Goal: Check status: Check status

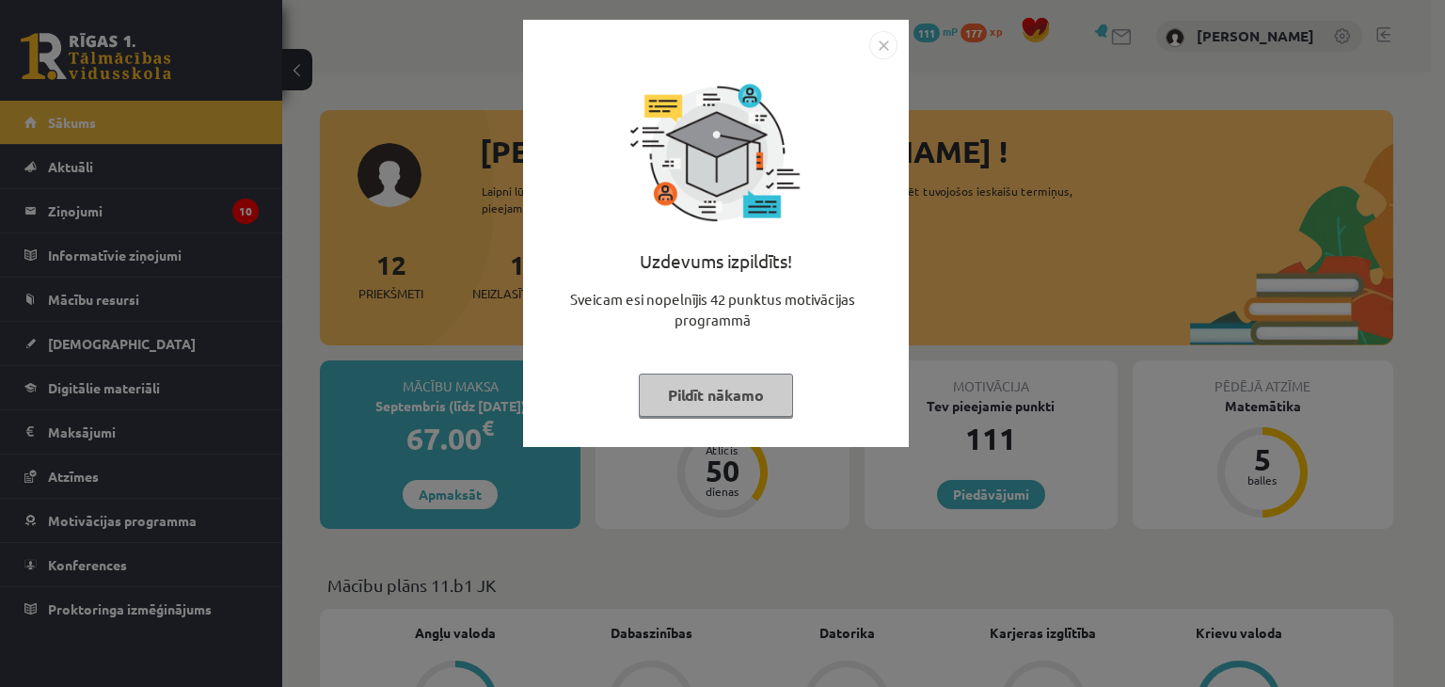
click at [731, 404] on button "Pildīt nākamo" at bounding box center [716, 395] width 154 height 43
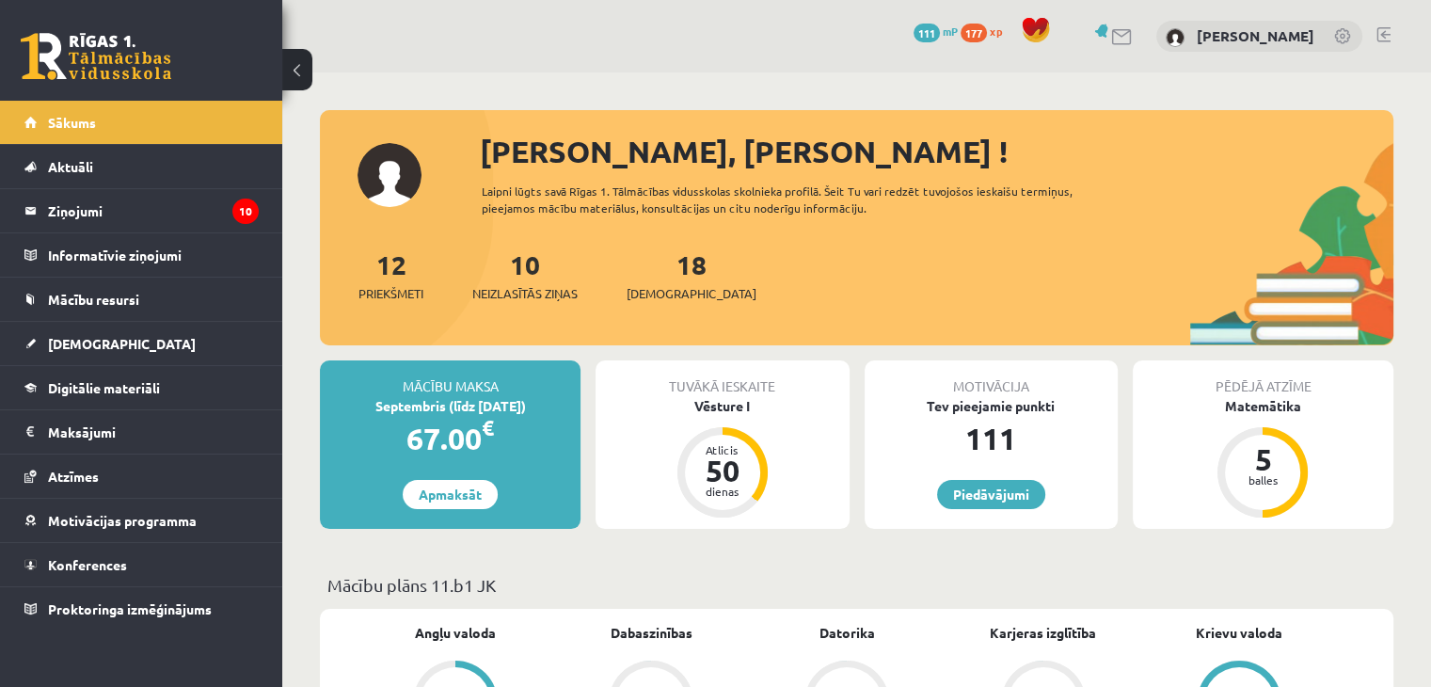
click at [662, 306] on div "12 Priekšmeti 10 Neizlasītās ziņas 18 Ieskaites" at bounding box center [856, 295] width 1073 height 101
click at [674, 291] on span "[DEMOGRAPHIC_DATA]" at bounding box center [692, 293] width 130 height 19
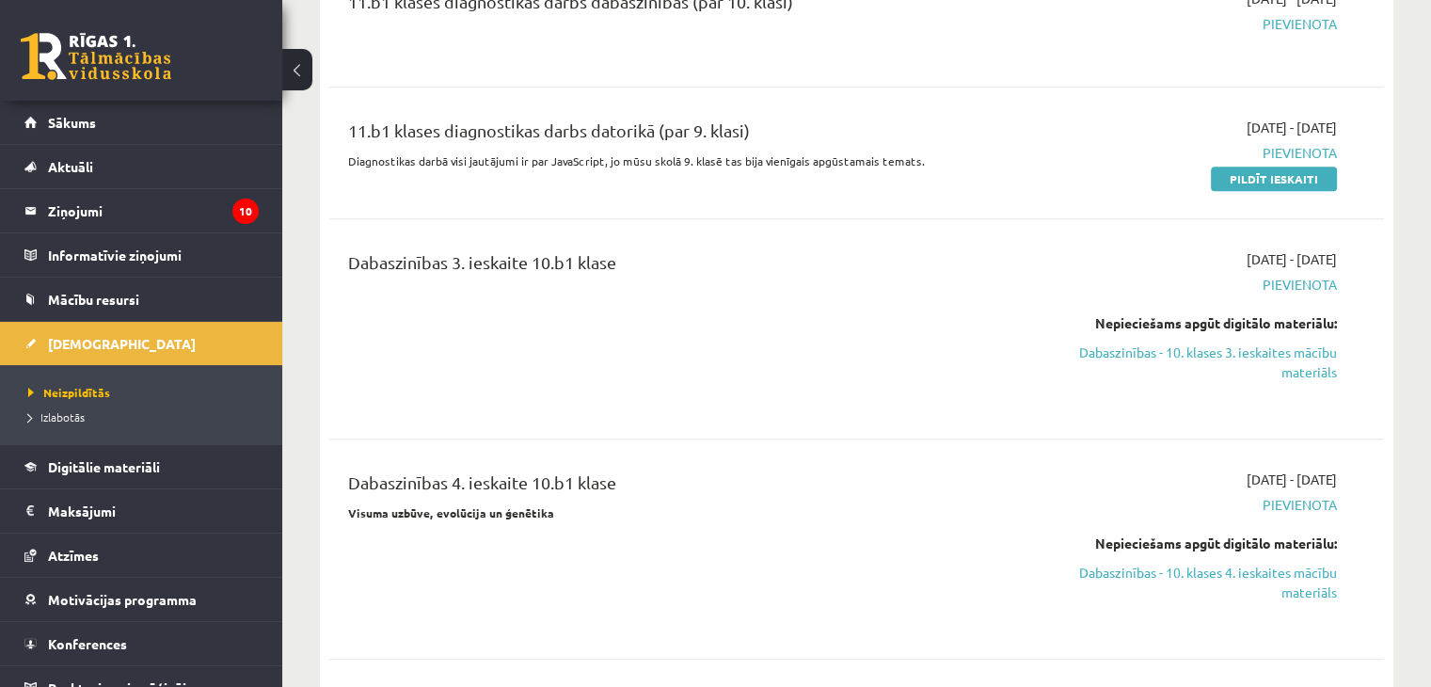
scroll to position [1694, 0]
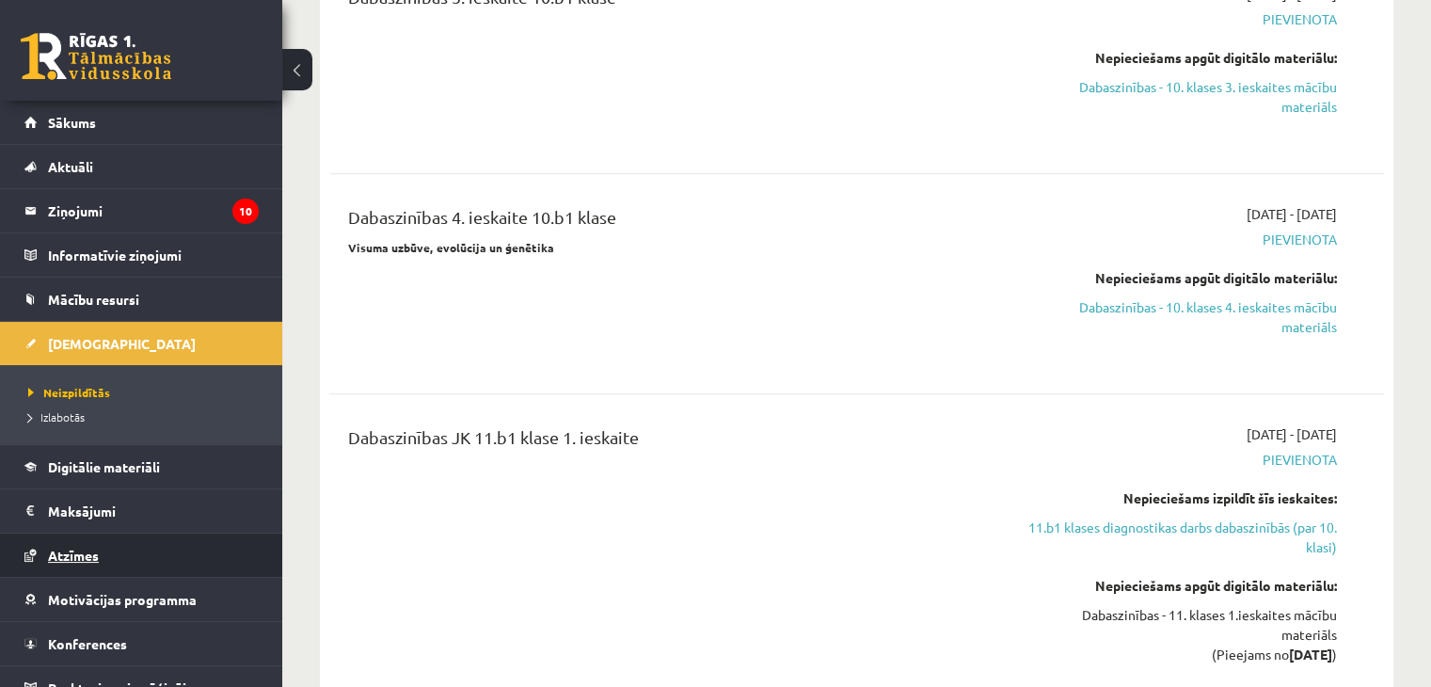
click at [109, 556] on link "Atzīmes" at bounding box center [141, 554] width 234 height 43
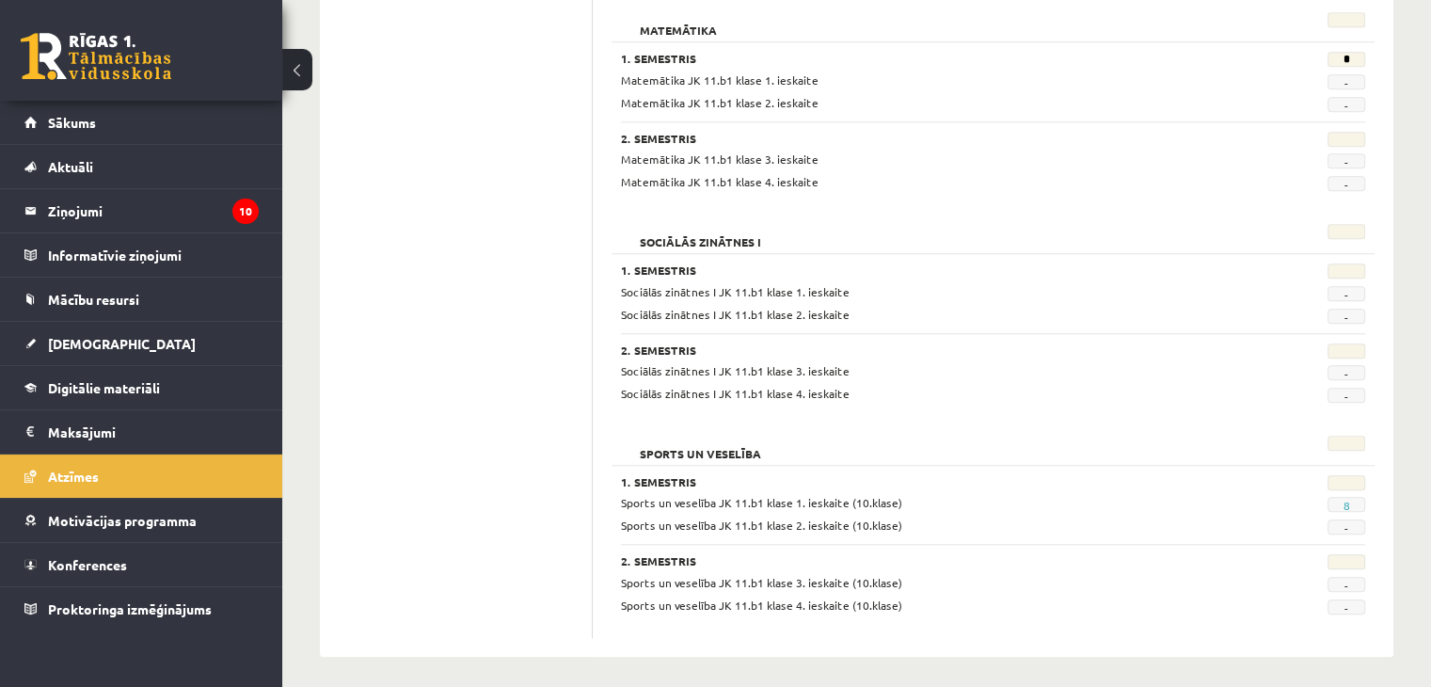
scroll to position [1780, 0]
click at [197, 220] on legend "Ziņojumi 10" at bounding box center [153, 210] width 211 height 43
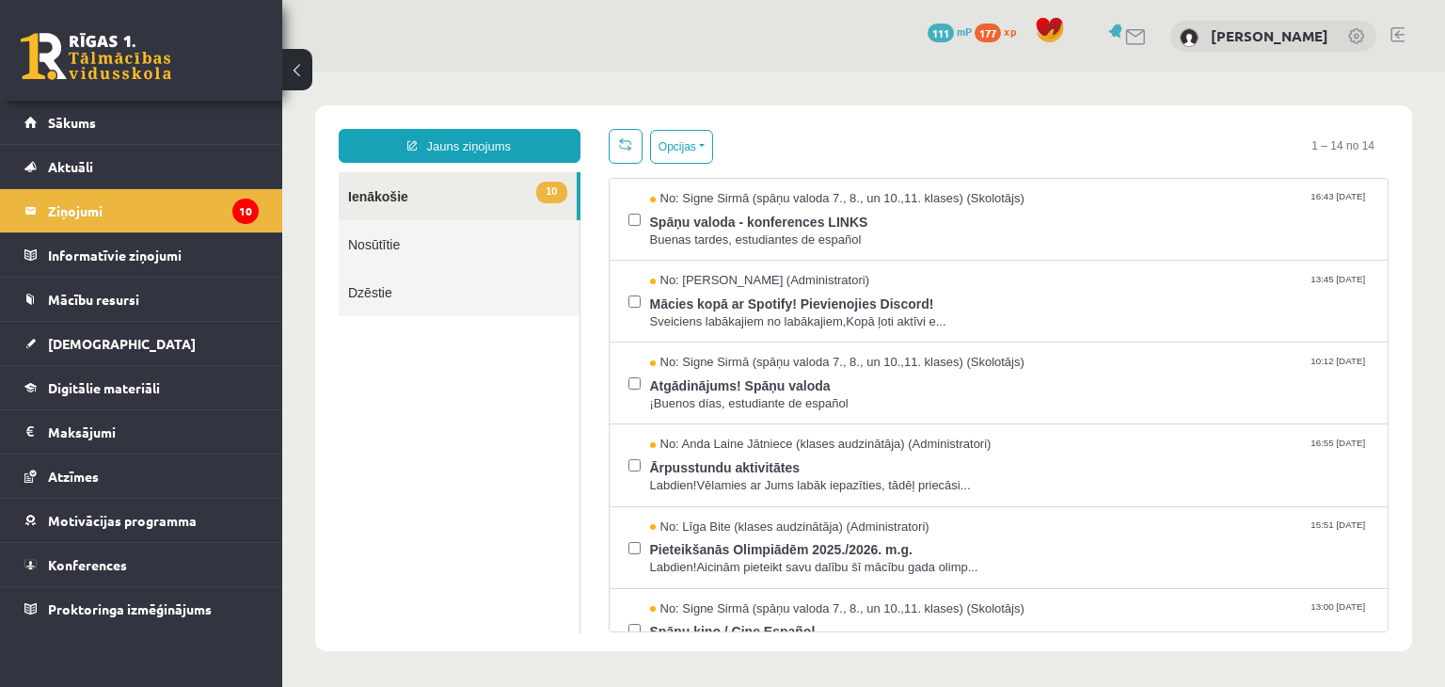
click at [373, 247] on link "Nosūtītie" at bounding box center [459, 244] width 241 height 48
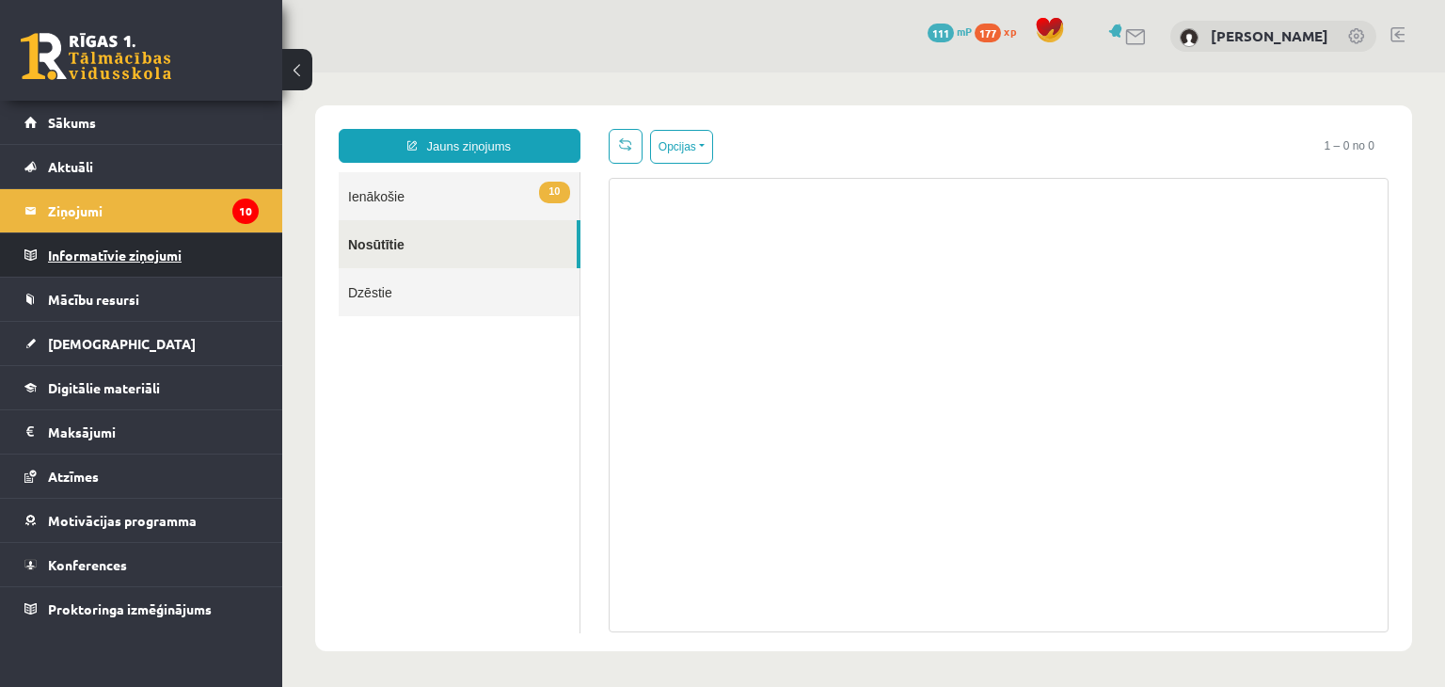
click at [159, 255] on legend "Informatīvie ziņojumi 0" at bounding box center [153, 254] width 211 height 43
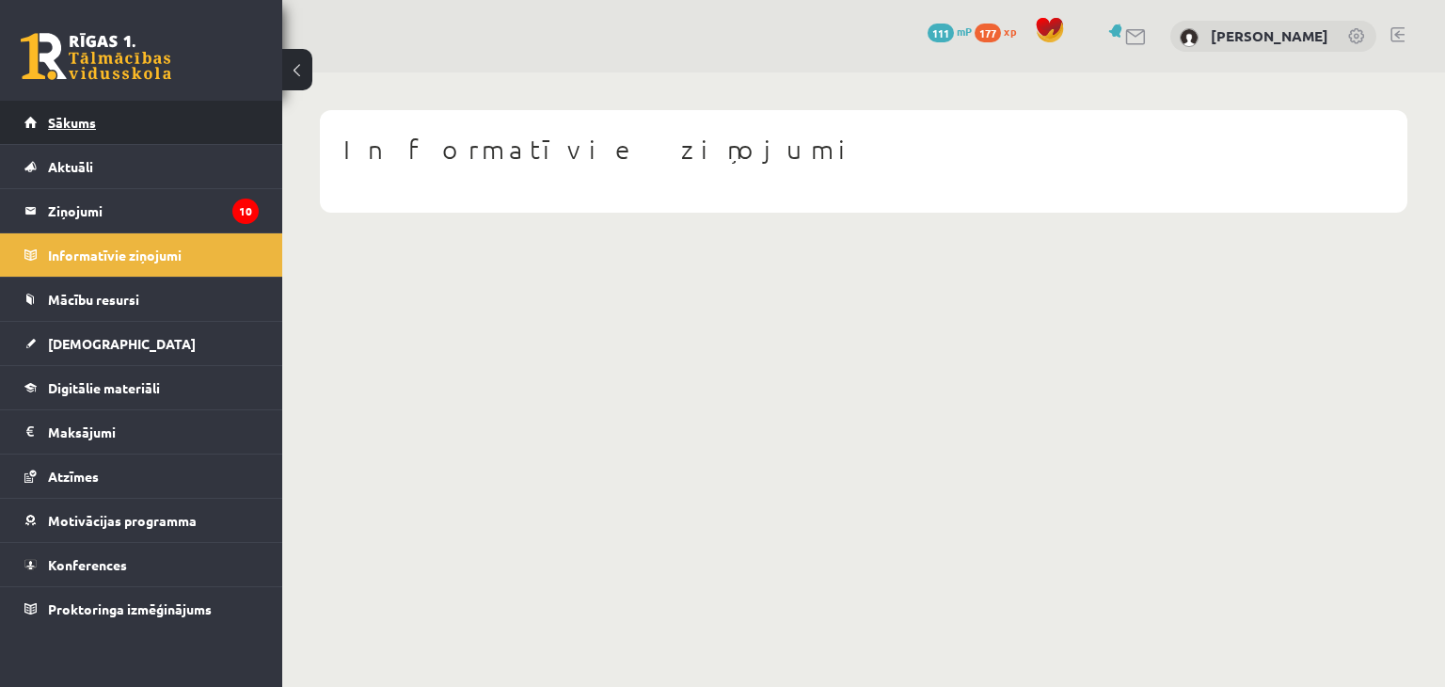
click at [151, 126] on link "Sākums" at bounding box center [141, 122] width 234 height 43
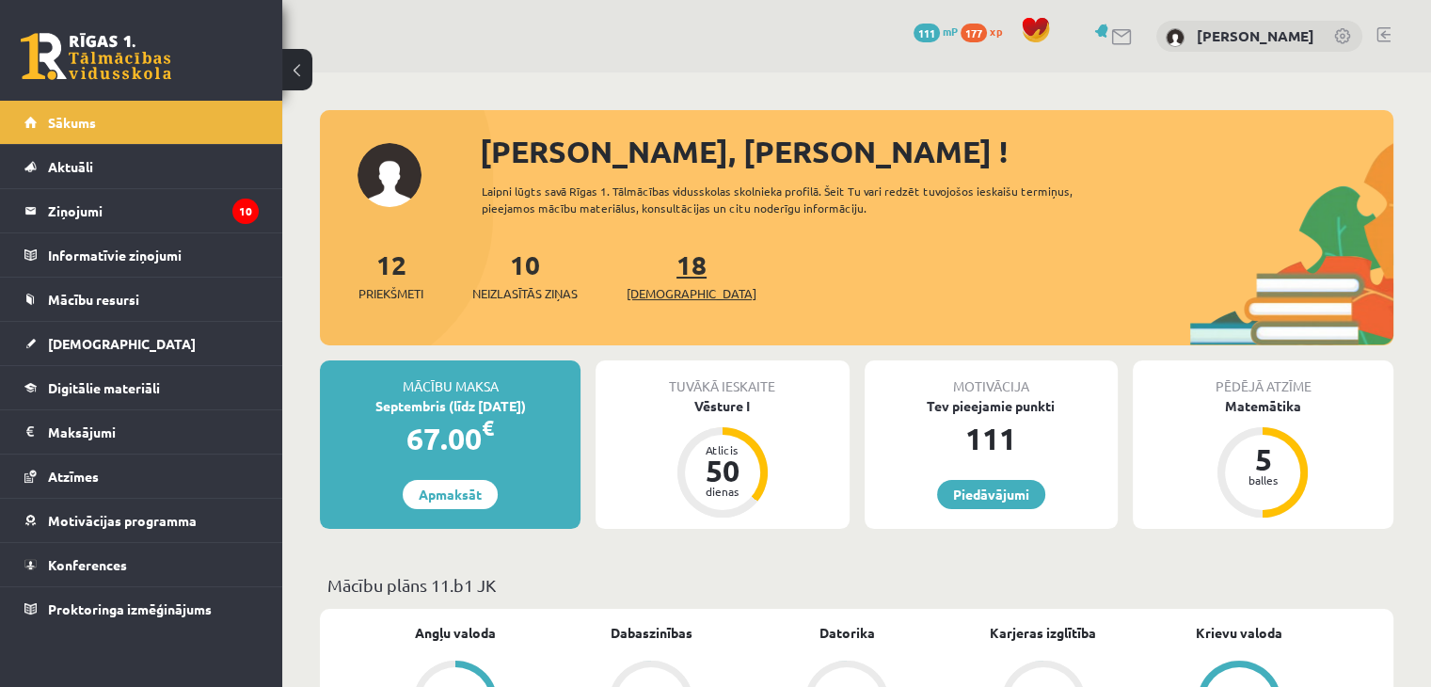
click at [677, 293] on span "[DEMOGRAPHIC_DATA]" at bounding box center [692, 293] width 130 height 19
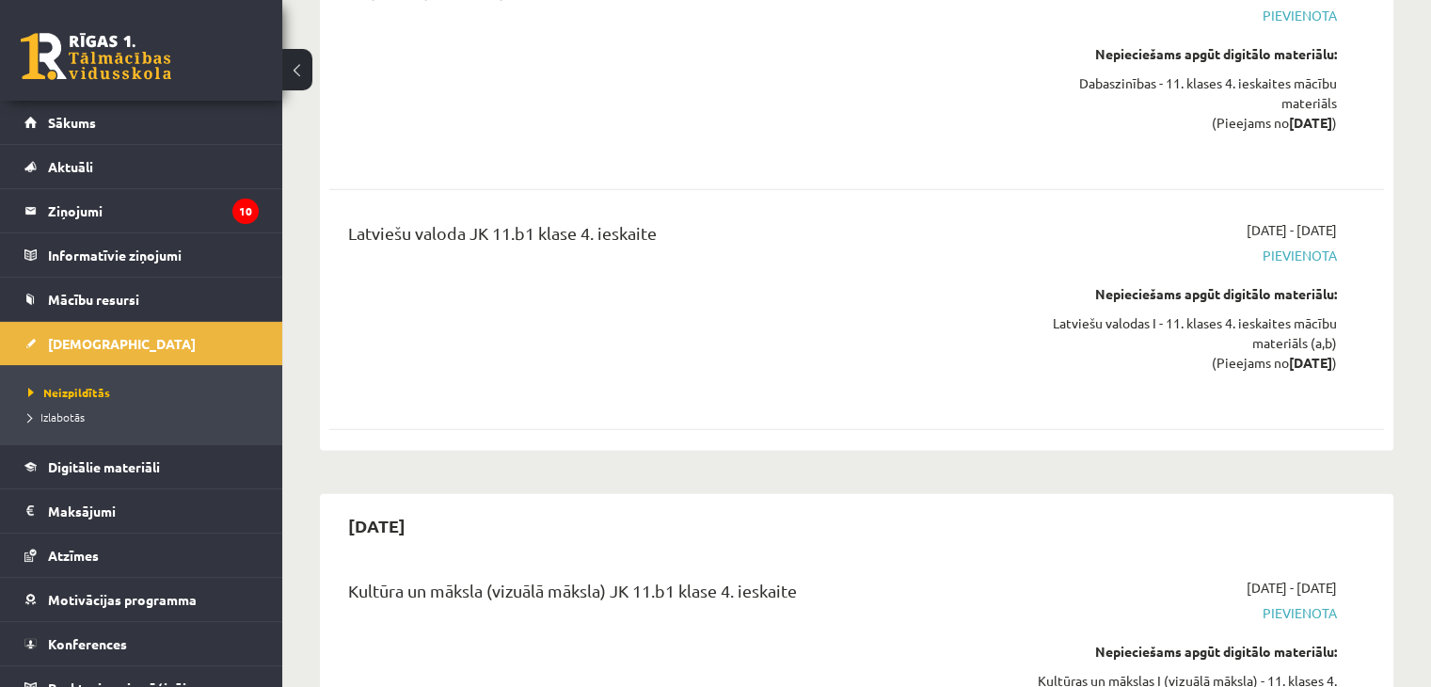
scroll to position [11970, 0]
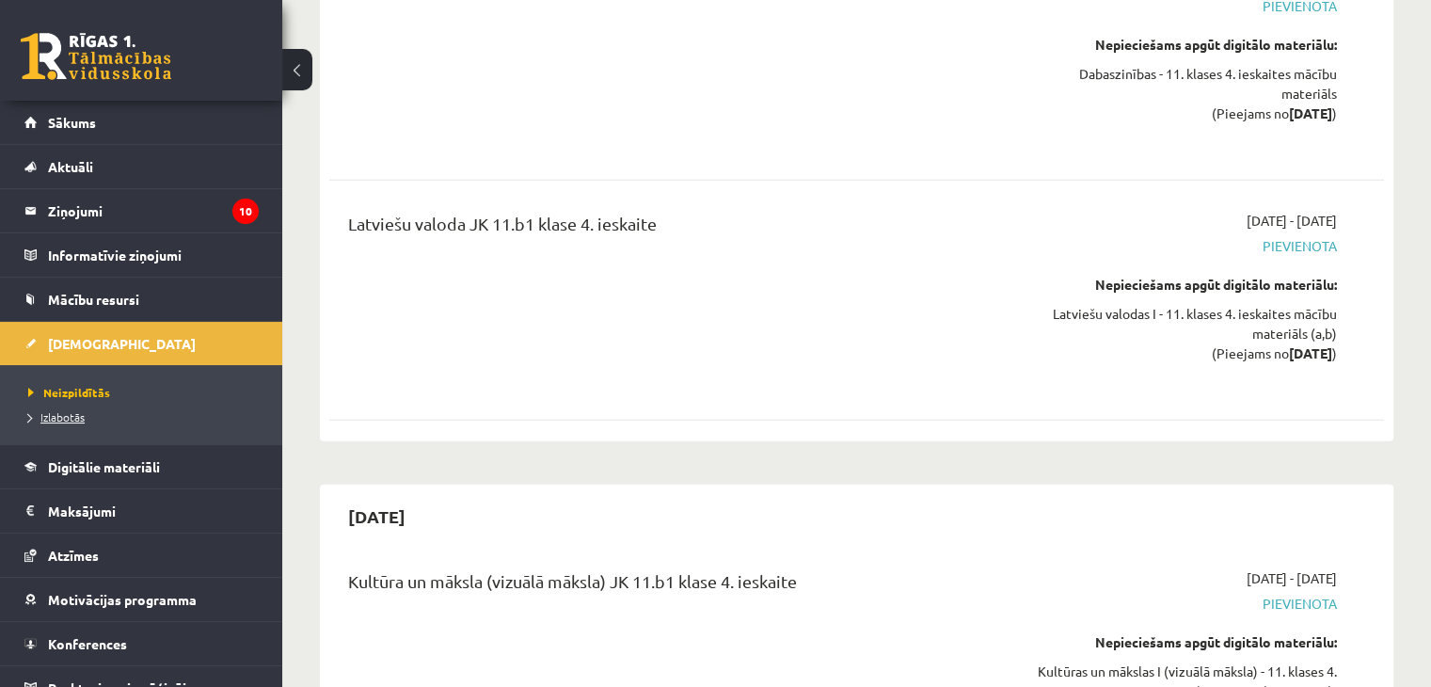
click at [49, 418] on span "Izlabotās" at bounding box center [56, 416] width 56 height 15
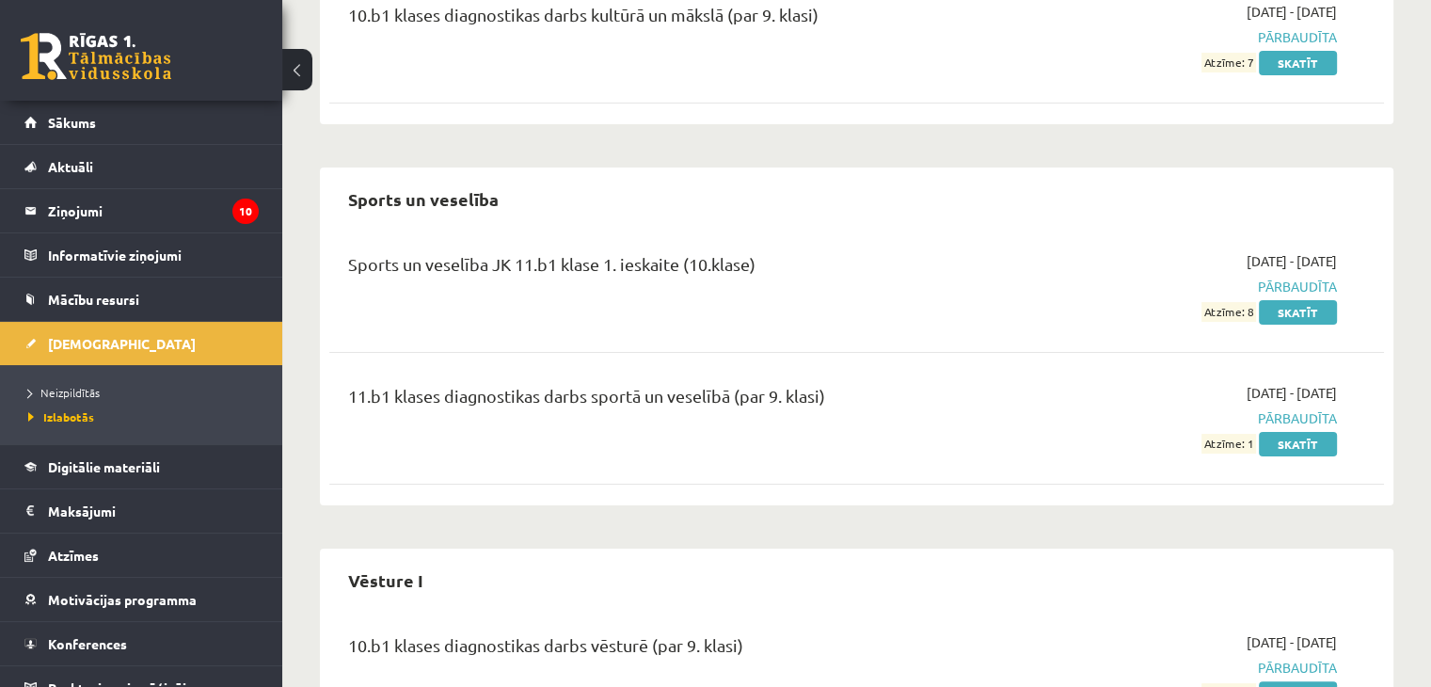
scroll to position [372, 0]
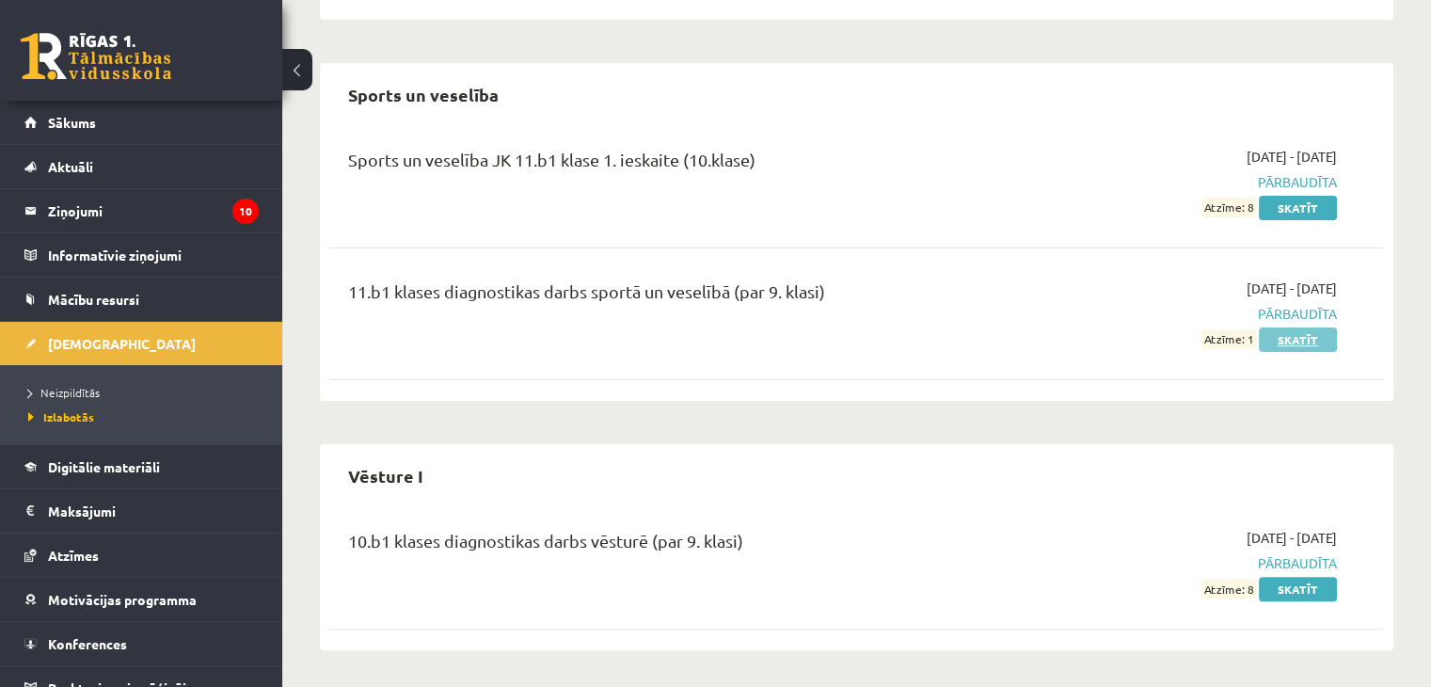
click at [1324, 337] on link "Skatīt" at bounding box center [1298, 339] width 78 height 24
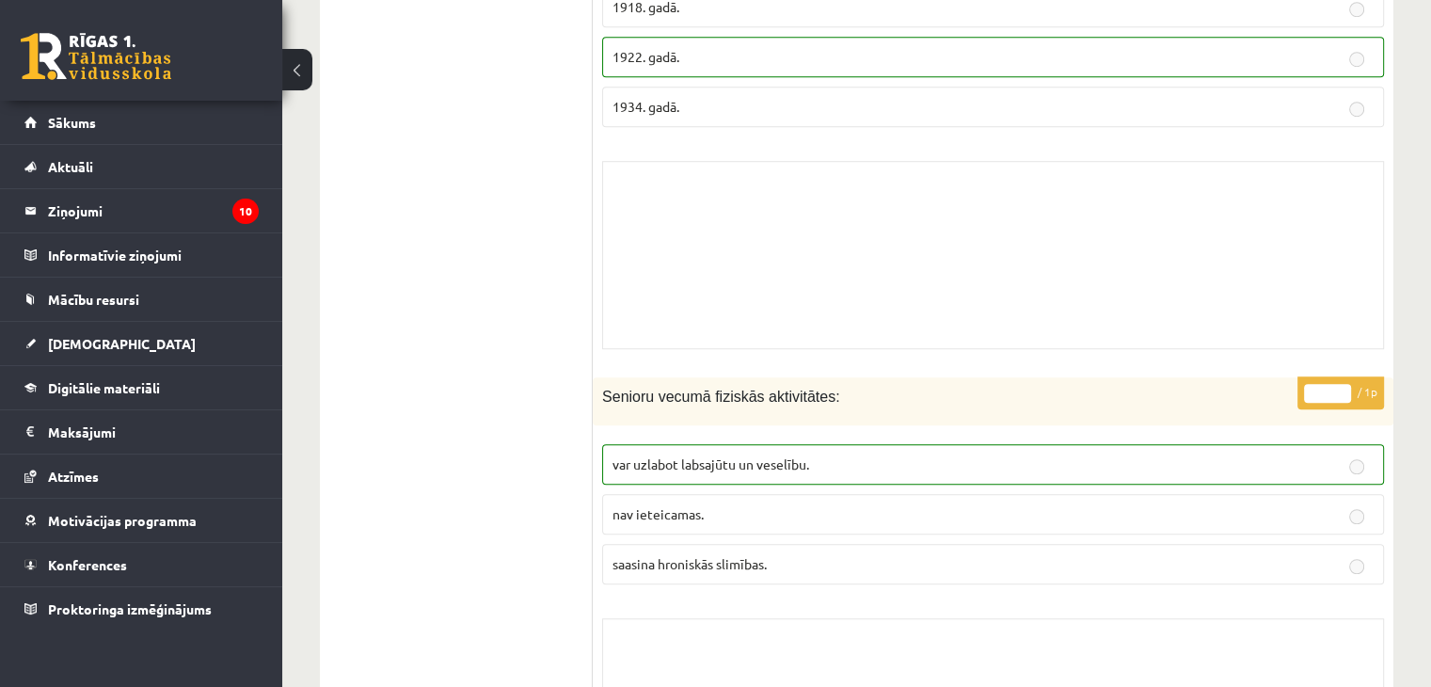
scroll to position [1694, 0]
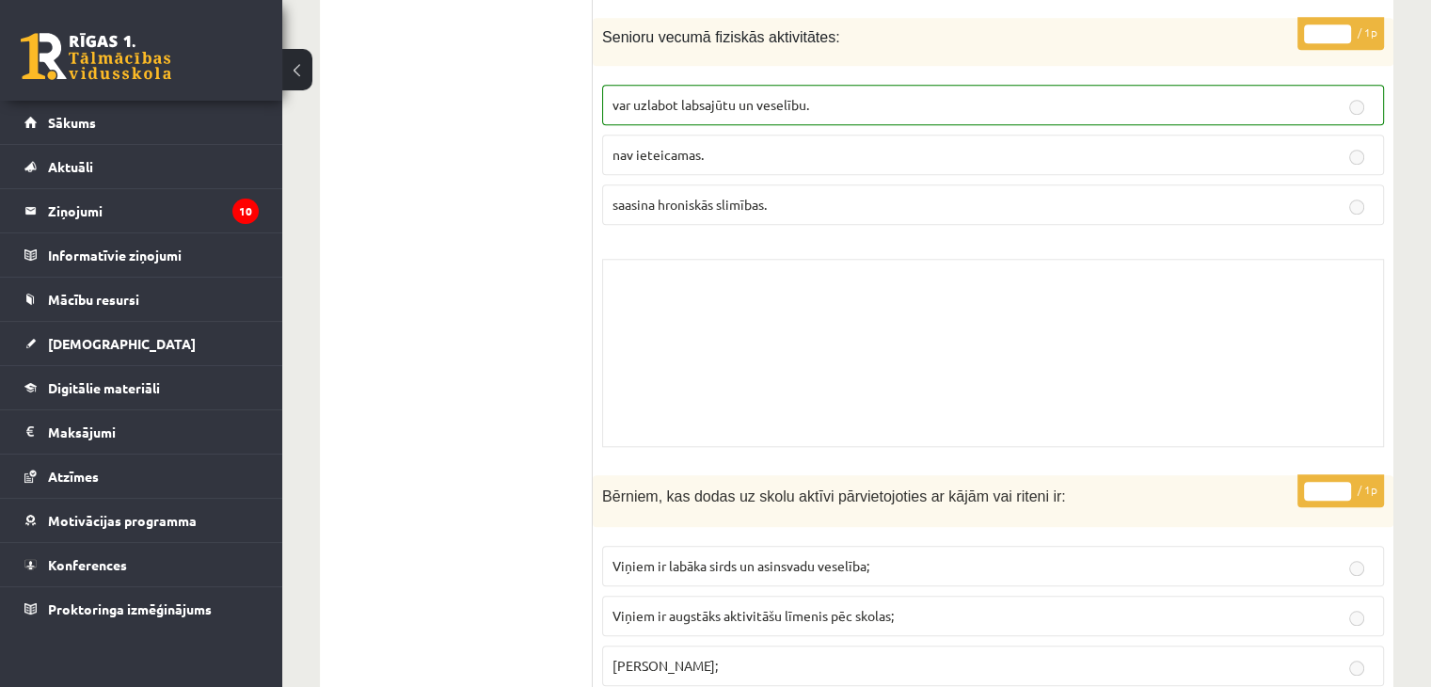
click at [767, 196] on span "saasina hroniskās slimības." at bounding box center [689, 204] width 154 height 17
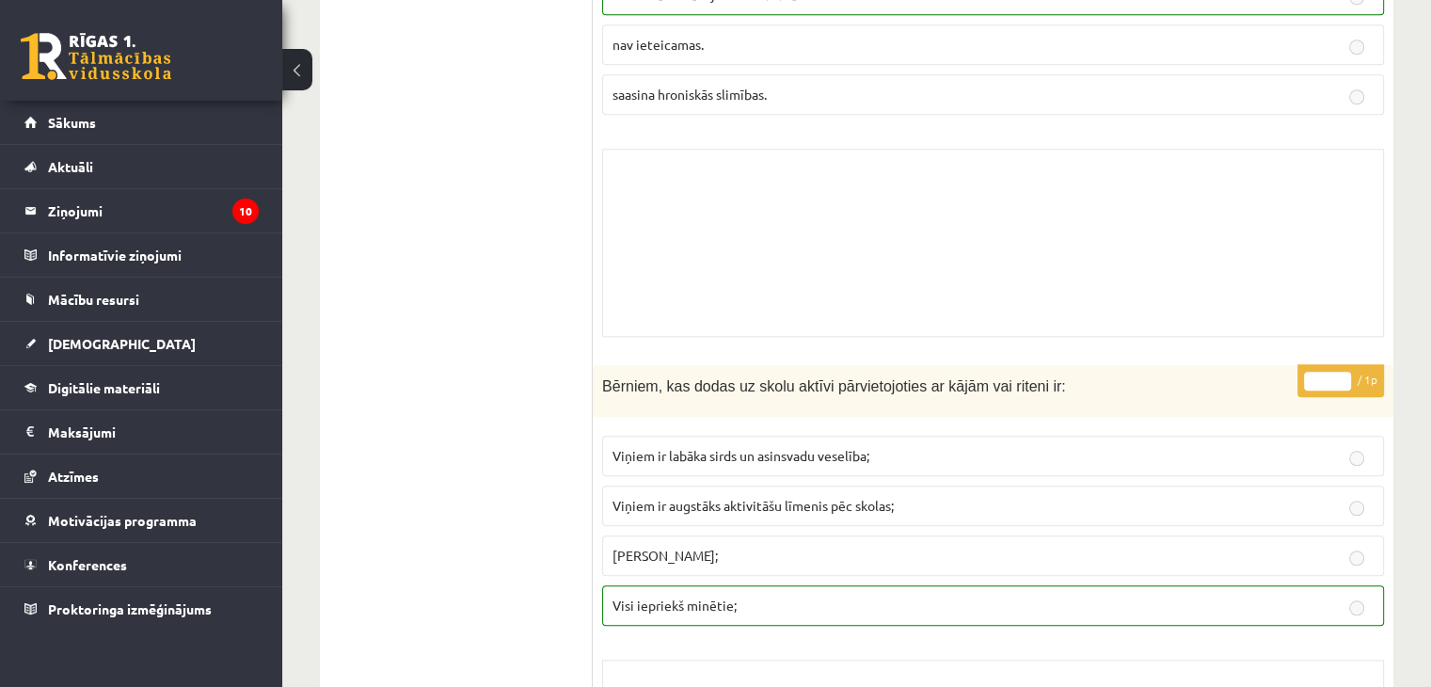
scroll to position [2070, 0]
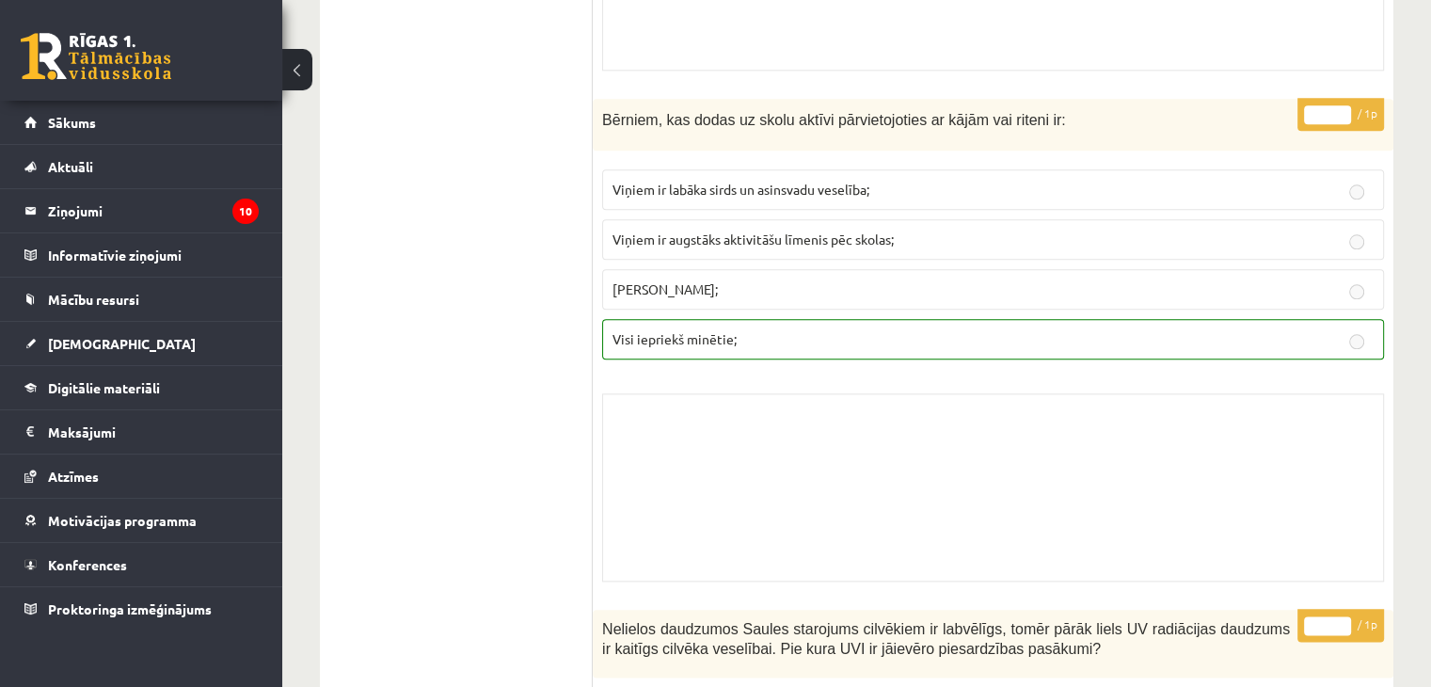
click at [794, 269] on label "Mazāk noguruši;" at bounding box center [993, 289] width 782 height 40
click at [803, 180] on label "Viņiem ir labāka sirds un asinsvadu veselība;" at bounding box center [993, 189] width 782 height 40
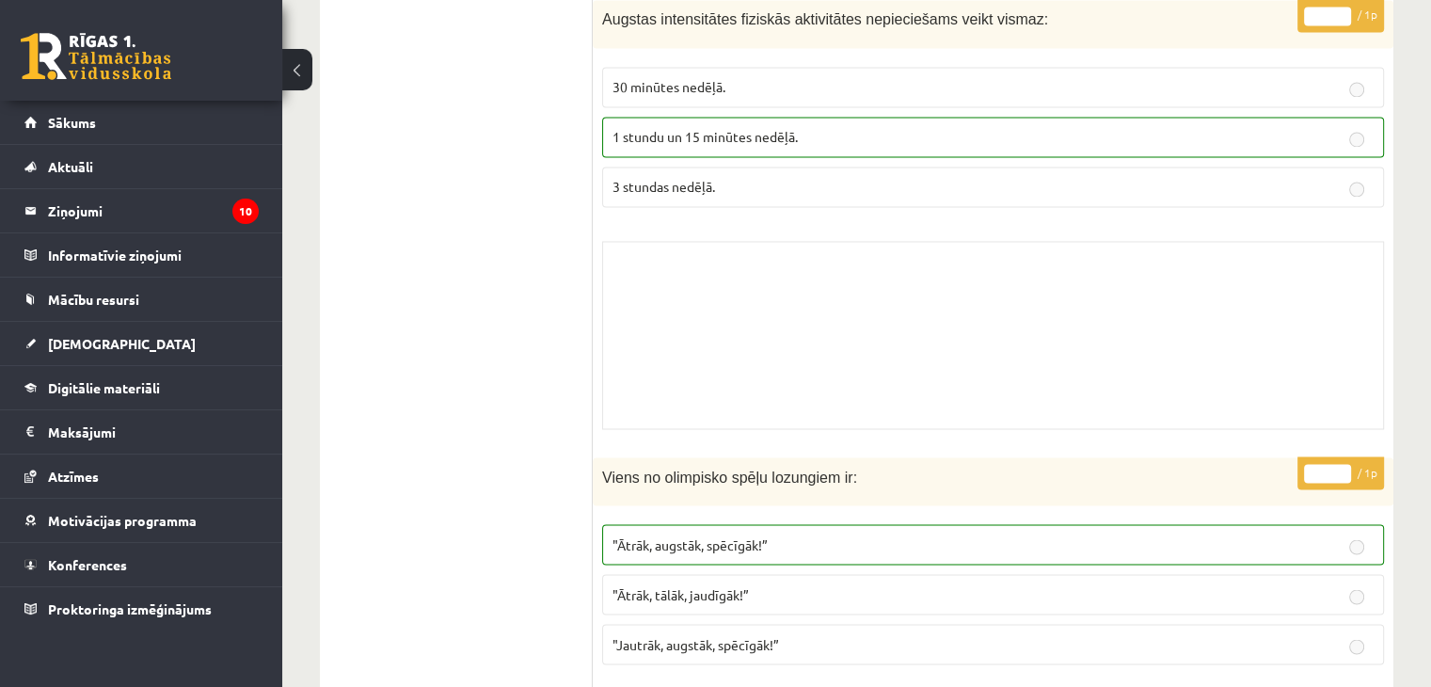
scroll to position [3199, 0]
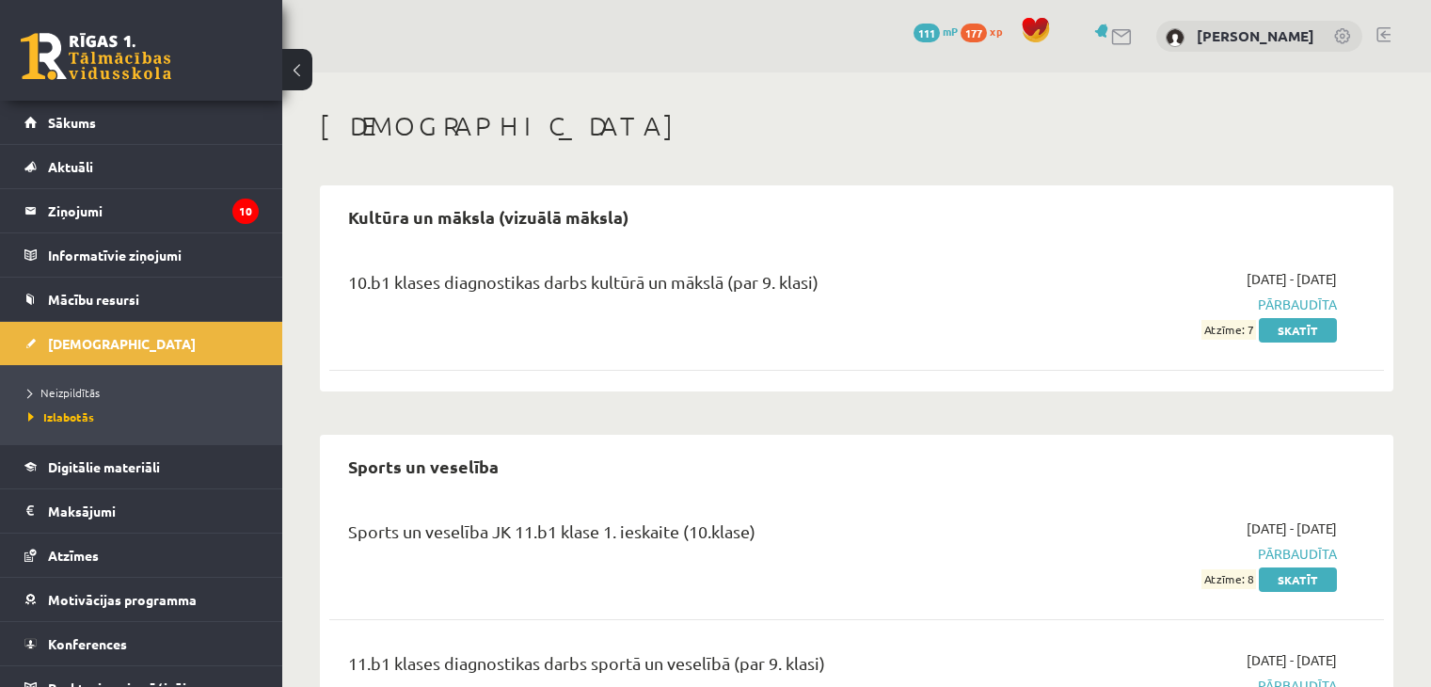
scroll to position [372, 0]
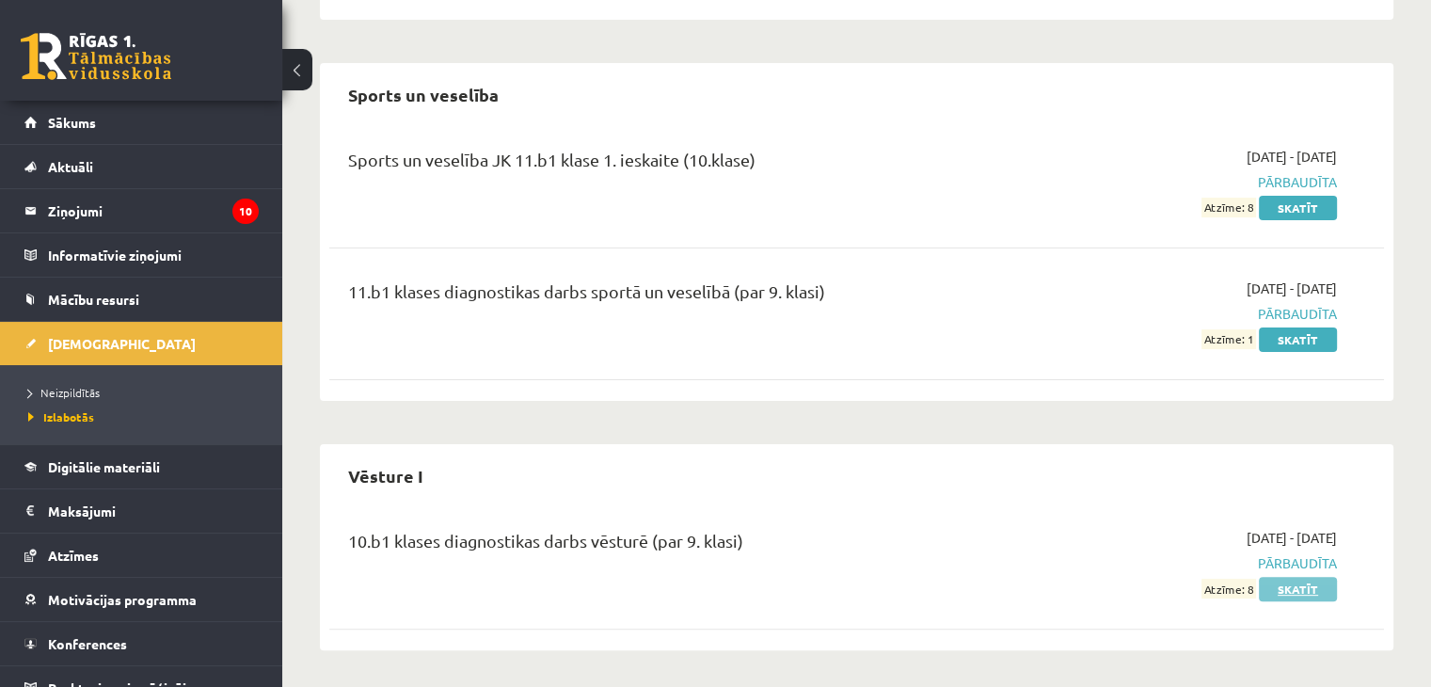
click at [1280, 580] on link "Skatīt" at bounding box center [1298, 589] width 78 height 24
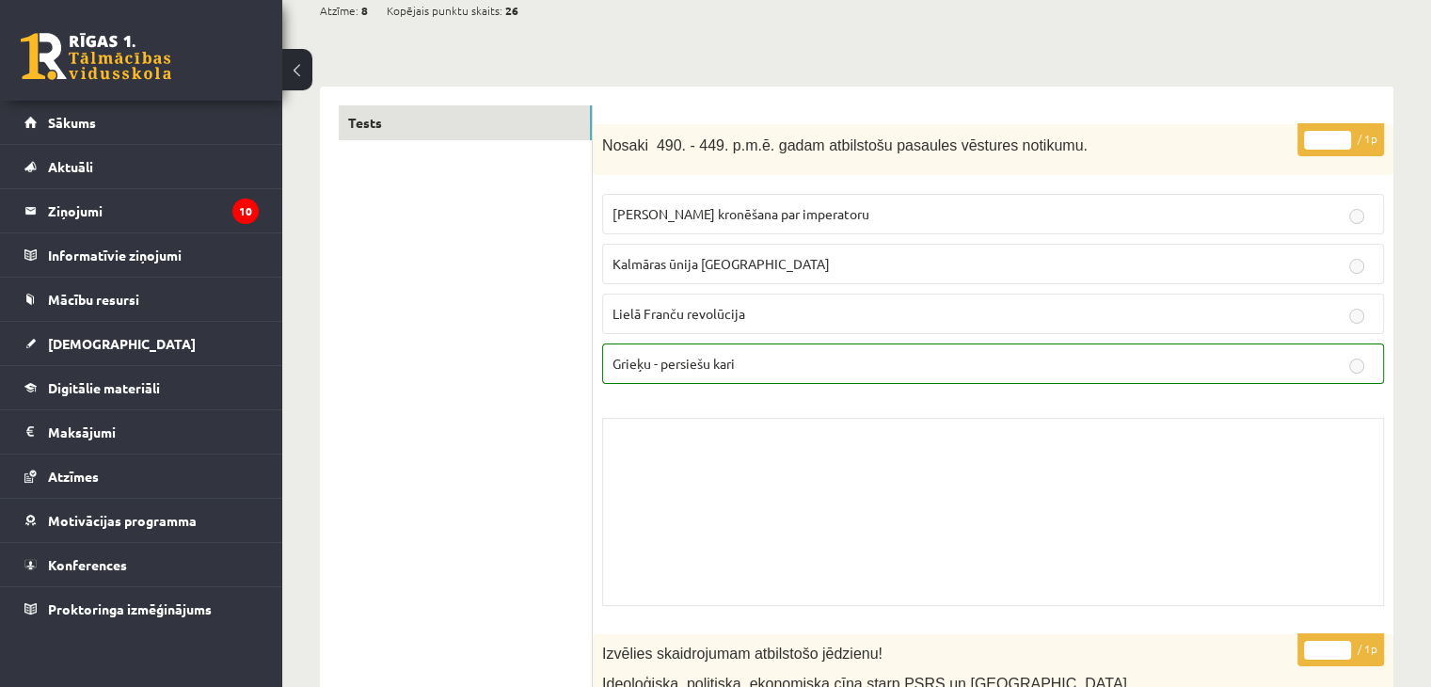
scroll to position [188, 0]
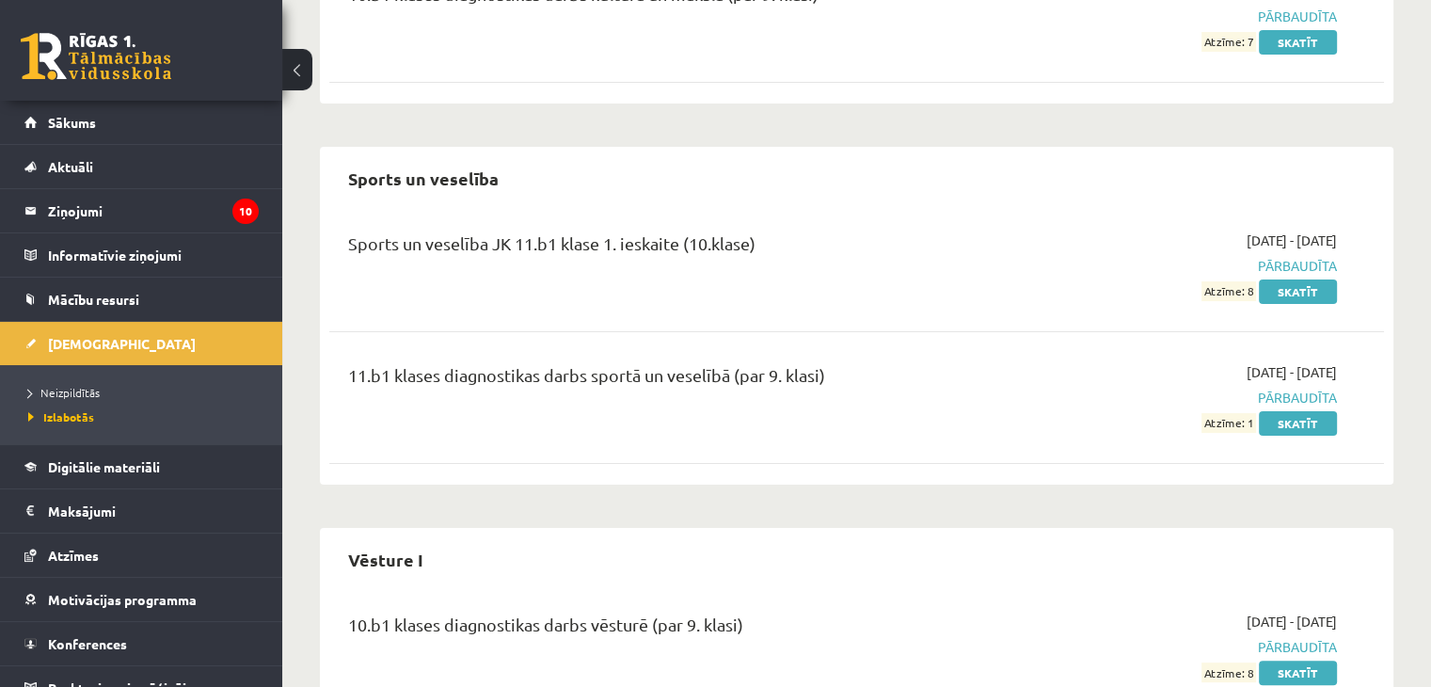
scroll to position [183, 0]
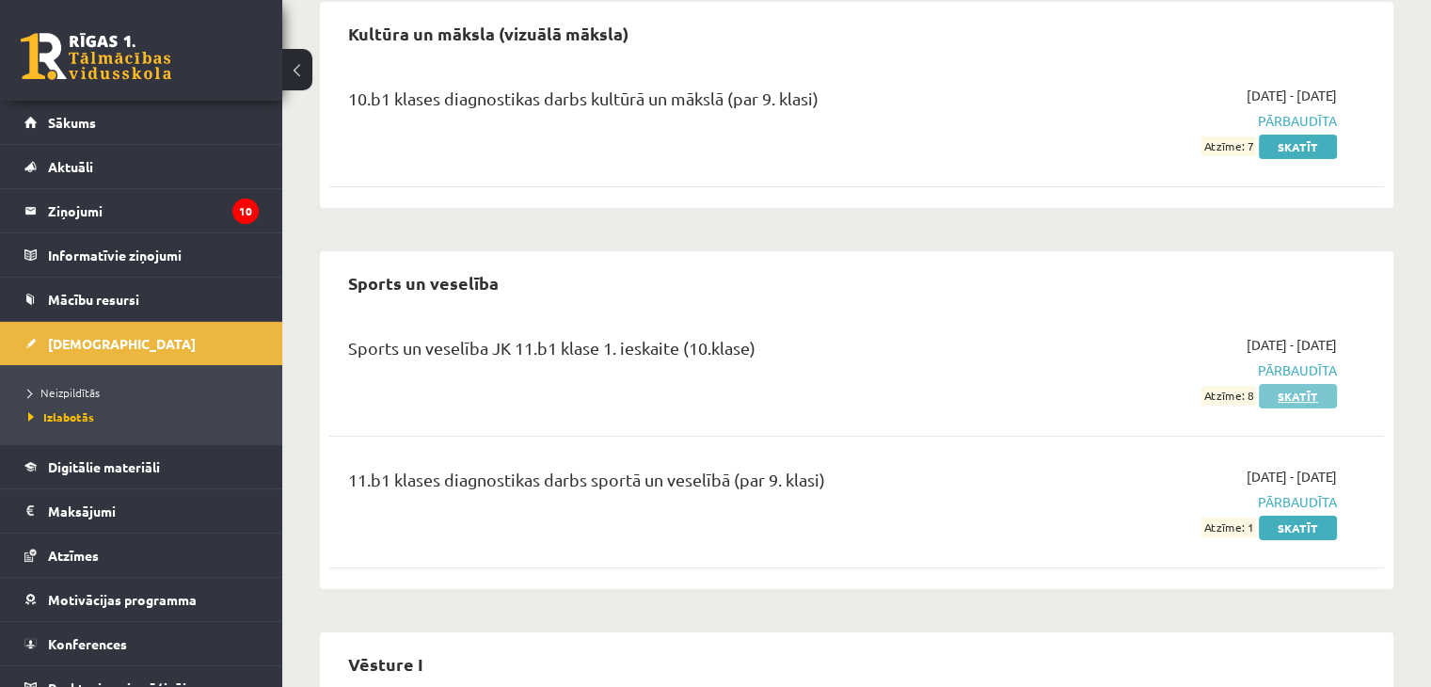
click at [1312, 401] on link "Skatīt" at bounding box center [1298, 396] width 78 height 24
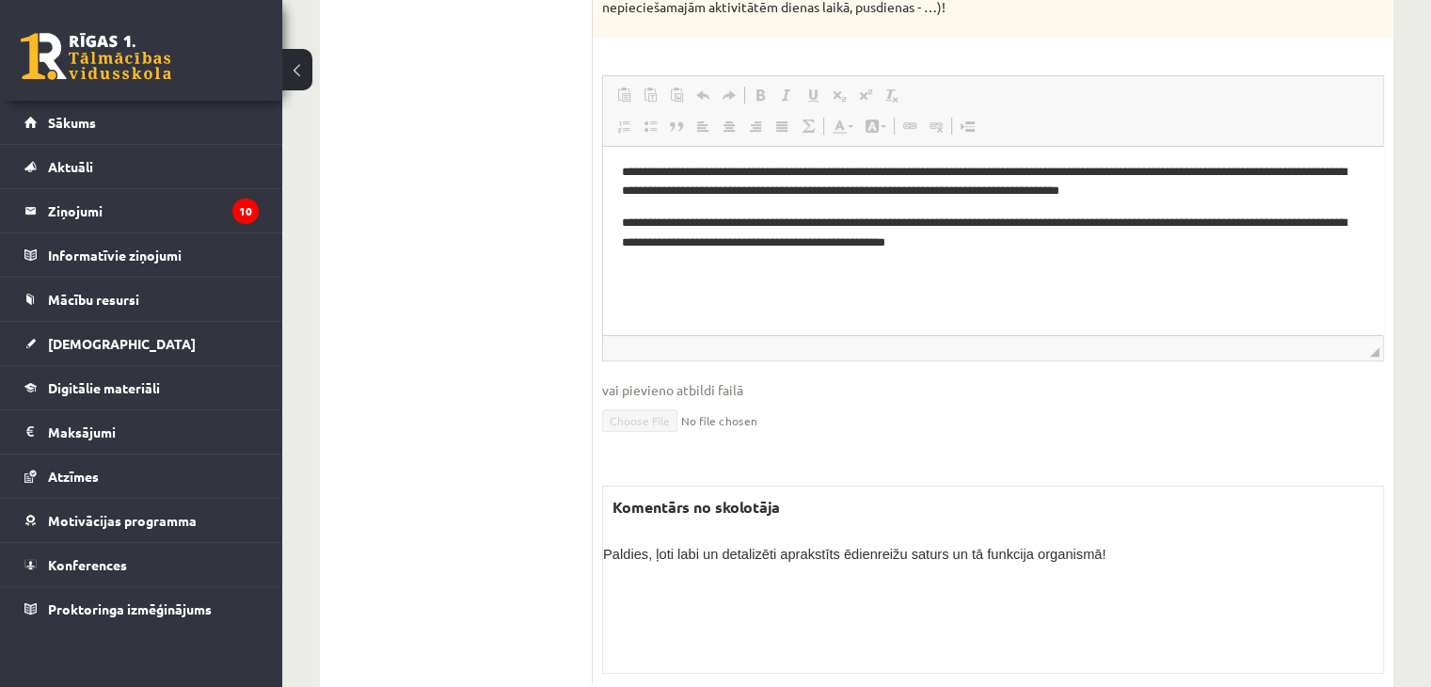
scroll to position [188, 0]
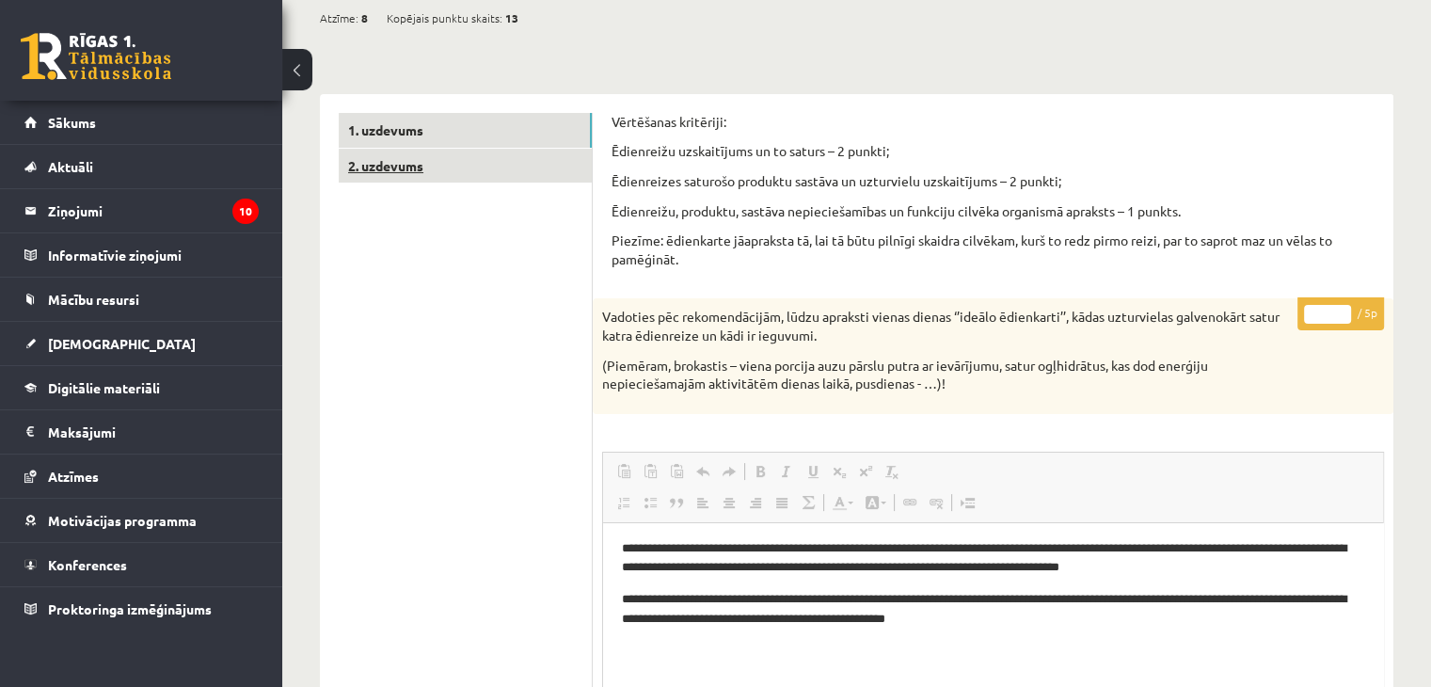
click at [451, 169] on link "2. uzdevums" at bounding box center [465, 166] width 253 height 35
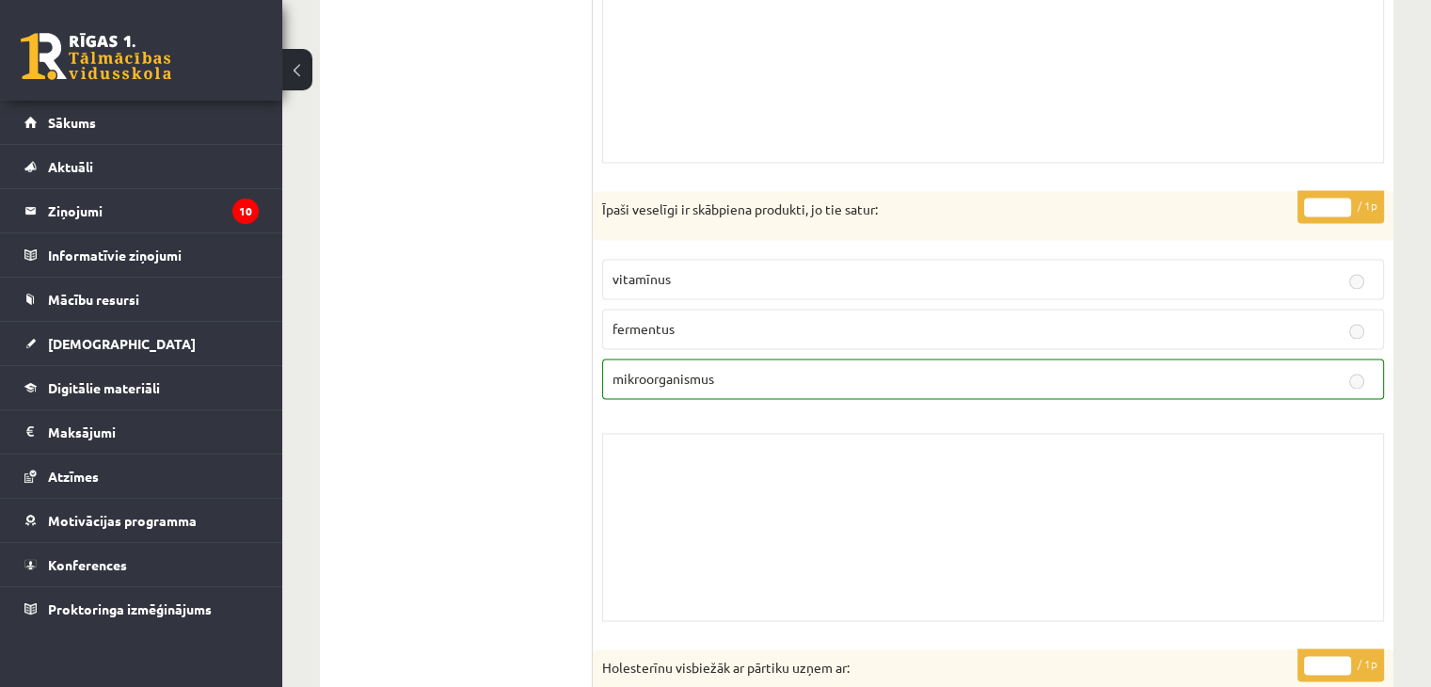
scroll to position [2871, 0]
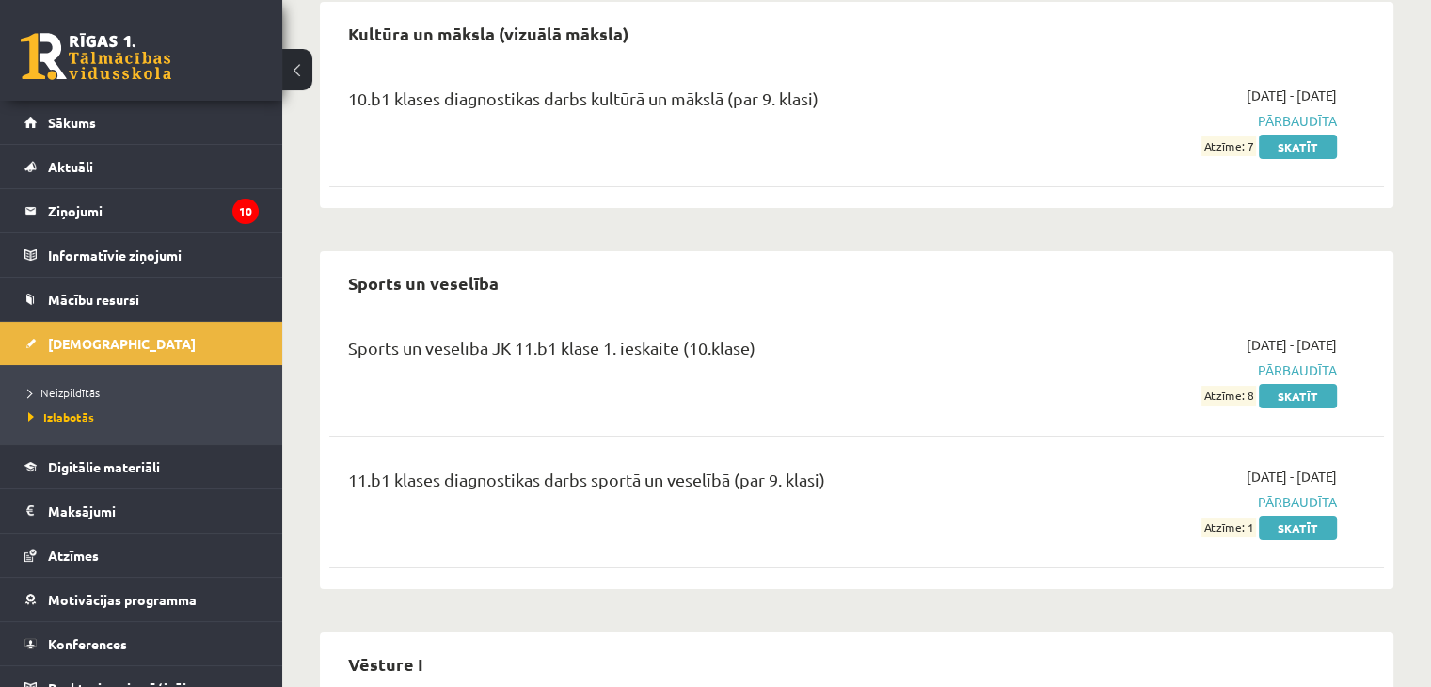
scroll to position [372, 0]
